Goal: Task Accomplishment & Management: Use online tool/utility

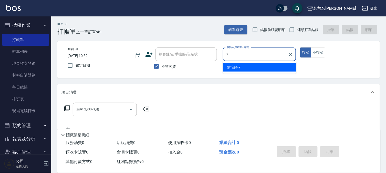
type input "7"
type button "true"
type input "陳怡伶-7"
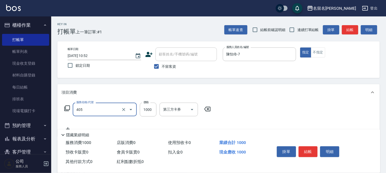
type input "染髮(405)"
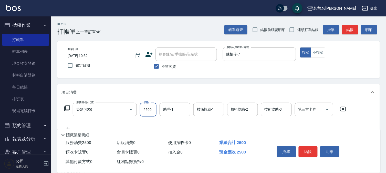
type input "2500"
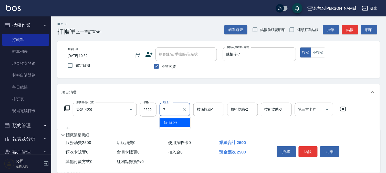
type input "陳怡伶-7"
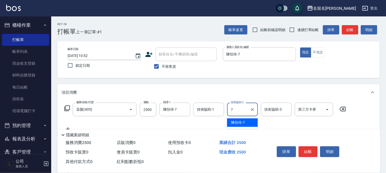
type input "陳怡伶-7"
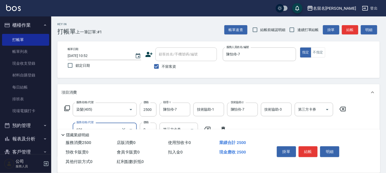
type input "免費護髮(606)"
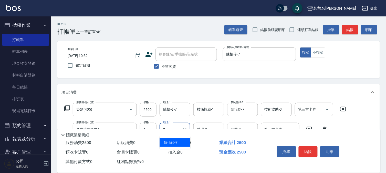
type input "陳怡伶-7"
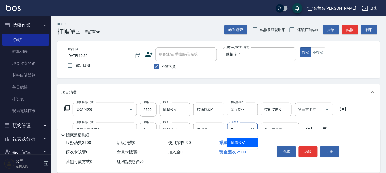
type input "陳怡伶-7"
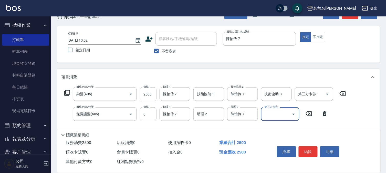
scroll to position [28, 0]
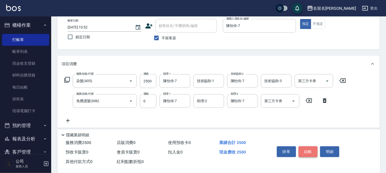
click at [314, 150] on button "結帳" at bounding box center [308, 151] width 19 height 11
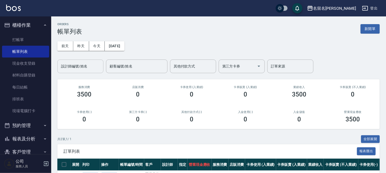
drag, startPoint x: 80, startPoint y: 66, endPoint x: 81, endPoint y: 72, distance: 6.3
click at [80, 67] on input "設計師編號/姓名" at bounding box center [81, 66] width 42 height 9
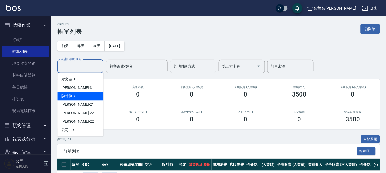
click at [91, 94] on div "陳怡伶 -7" at bounding box center [80, 96] width 46 height 8
type input "陳怡伶-7"
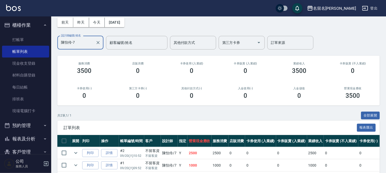
scroll to position [47, 0]
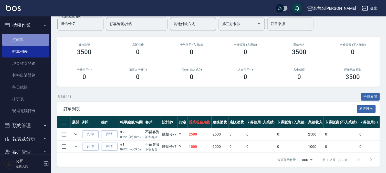
click at [31, 38] on link "打帳單" at bounding box center [25, 40] width 47 height 12
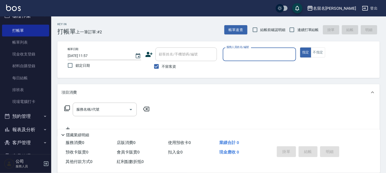
scroll to position [23, 0]
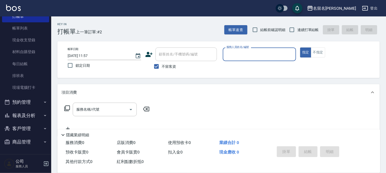
click at [29, 115] on button "報表及分析" at bounding box center [25, 115] width 47 height 13
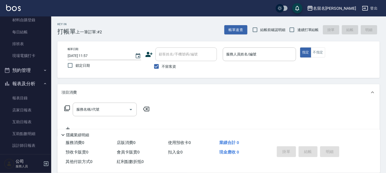
scroll to position [98, 0]
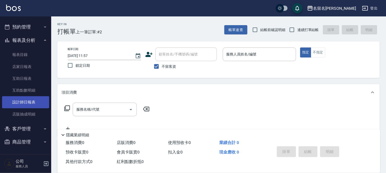
click at [30, 98] on link "設計師日報表" at bounding box center [25, 102] width 47 height 12
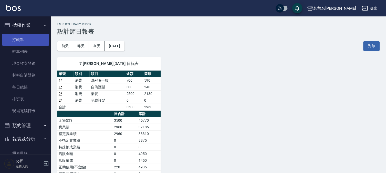
click at [34, 39] on link "打帳單" at bounding box center [25, 40] width 47 height 12
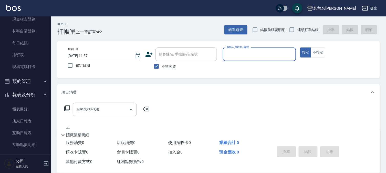
scroll to position [85, 0]
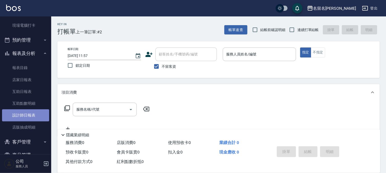
click at [38, 113] on link "設計師日報表" at bounding box center [25, 115] width 47 height 12
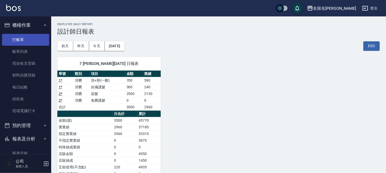
click at [39, 42] on link "打帳單" at bounding box center [25, 40] width 47 height 12
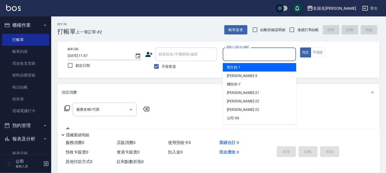
click at [229, 57] on input "服務人員姓名/編號" at bounding box center [259, 54] width 69 height 9
click at [231, 66] on span "[PERSON_NAME]-1" at bounding box center [234, 67] width 14 height 5
type input "[PERSON_NAME]-1"
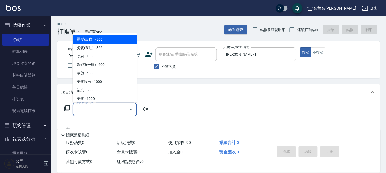
click at [78, 112] on input "服務名稱/代號" at bounding box center [101, 109] width 52 height 9
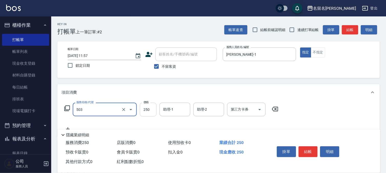
type input "指定洗髮(503)"
click at [146, 110] on input "250" at bounding box center [148, 109] width 17 height 14
type input "300"
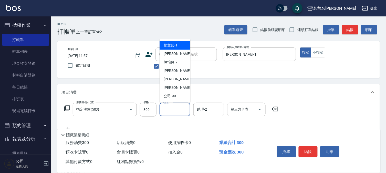
click at [175, 110] on input "助理-1" at bounding box center [175, 109] width 26 height 9
click at [177, 41] on ul "[PERSON_NAME]-1 [PERSON_NAME]-3 [PERSON_NAME]-7 [PERSON_NAME] -21 [PERSON_NAME]…" at bounding box center [175, 70] width 31 height 63
click at [178, 46] on div "[PERSON_NAME]-1" at bounding box center [175, 45] width 31 height 8
type input "[PERSON_NAME]-1"
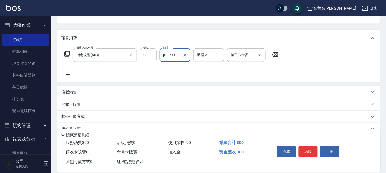
scroll to position [57, 0]
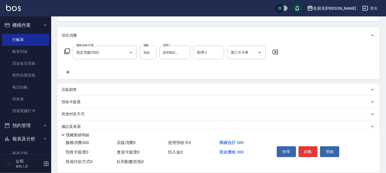
click at [64, 71] on icon at bounding box center [67, 72] width 13 height 6
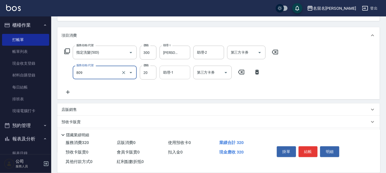
type input "[PERSON_NAME](809)"
click at [174, 75] on input "助理-1" at bounding box center [175, 72] width 26 height 9
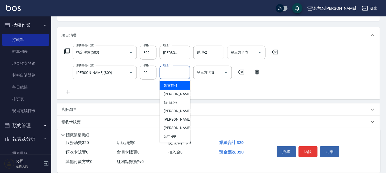
click at [173, 86] on span "[PERSON_NAME]-1" at bounding box center [171, 85] width 14 height 5
type input "[PERSON_NAME]-1"
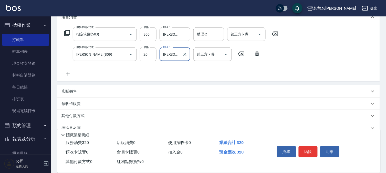
scroll to position [85, 0]
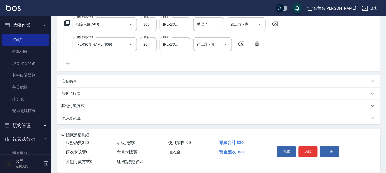
click at [70, 63] on icon at bounding box center [67, 64] width 13 height 6
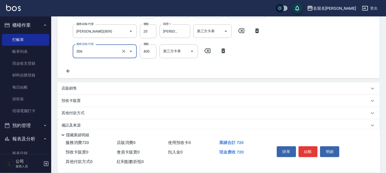
scroll to position [105, 0]
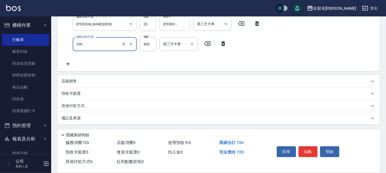
type input "單剪(306)"
click at [70, 64] on icon at bounding box center [67, 64] width 13 height 6
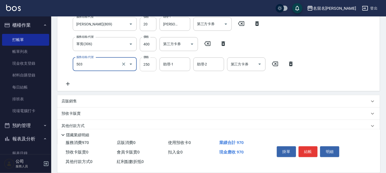
type input "指定洗髮(503)"
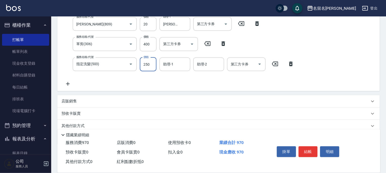
click at [146, 67] on input "250" at bounding box center [148, 64] width 17 height 14
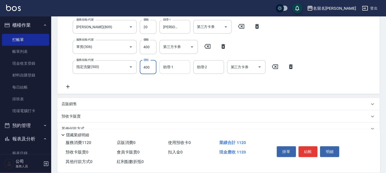
type input "400"
click at [168, 68] on input "助理-1" at bounding box center [175, 67] width 26 height 9
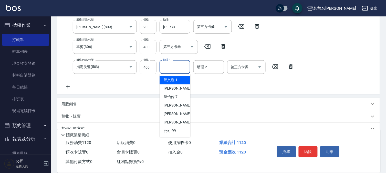
click at [168, 79] on span "[PERSON_NAME]-1" at bounding box center [171, 79] width 14 height 5
type input "[PERSON_NAME]-1"
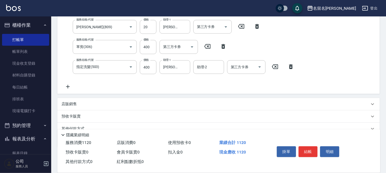
click at [70, 85] on icon at bounding box center [67, 87] width 13 height 6
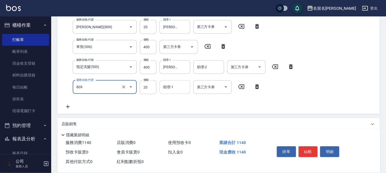
type input "[PERSON_NAME](809)"
click at [178, 89] on input "助理-1" at bounding box center [175, 86] width 26 height 9
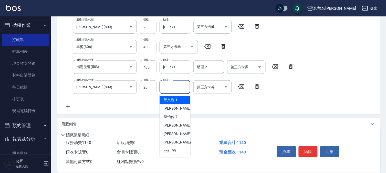
click at [182, 100] on div "[PERSON_NAME]-1" at bounding box center [175, 100] width 31 height 8
type input "[PERSON_NAME]-1"
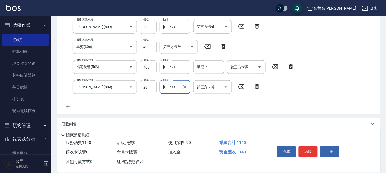
click at [306, 149] on button "結帳" at bounding box center [308, 151] width 19 height 11
